Goal: Task Accomplishment & Management: Use online tool/utility

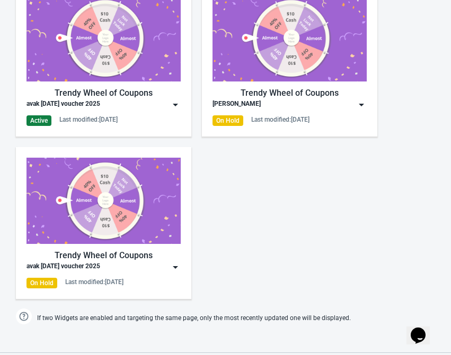
scroll to position [530, 0]
click at [189, 110] on div "Trendy Wheel of Coupons avak [DATE] voucher 2025 Active Last modified: [DATE]" at bounding box center [103, 61] width 175 height 152
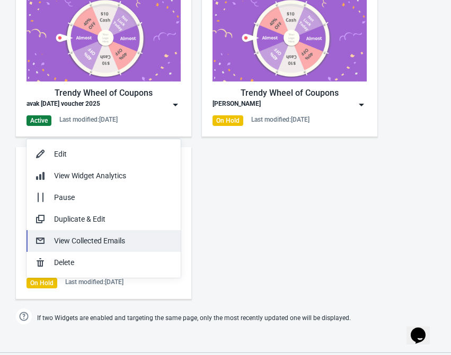
click at [99, 239] on div "View Collected Emails" at bounding box center [113, 241] width 118 height 11
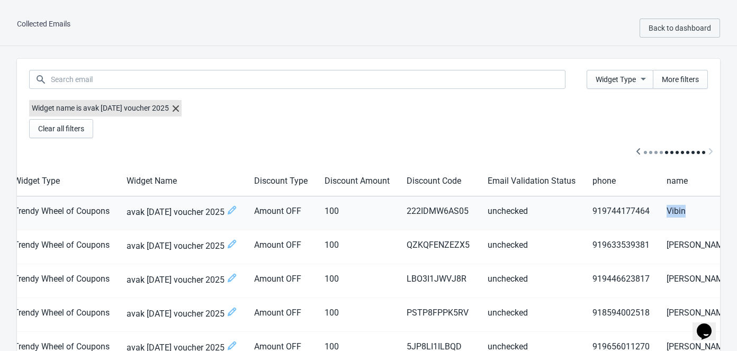
drag, startPoint x: 648, startPoint y: 210, endPoint x: 686, endPoint y: 210, distance: 37.6
click at [450, 210] on td "Vibin" at bounding box center [731, 214] width 146 height 34
copy td "Vibin"
drag, startPoint x: 392, startPoint y: 211, endPoint x: 452, endPoint y: 210, distance: 59.9
click at [450, 210] on td "222IDMW6AS05" at bounding box center [438, 214] width 81 height 34
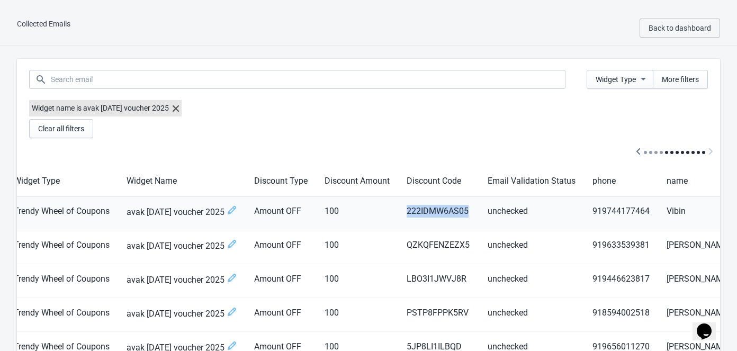
copy td "222IDMW6AS05"
